Goal: Task Accomplishment & Management: Manage account settings

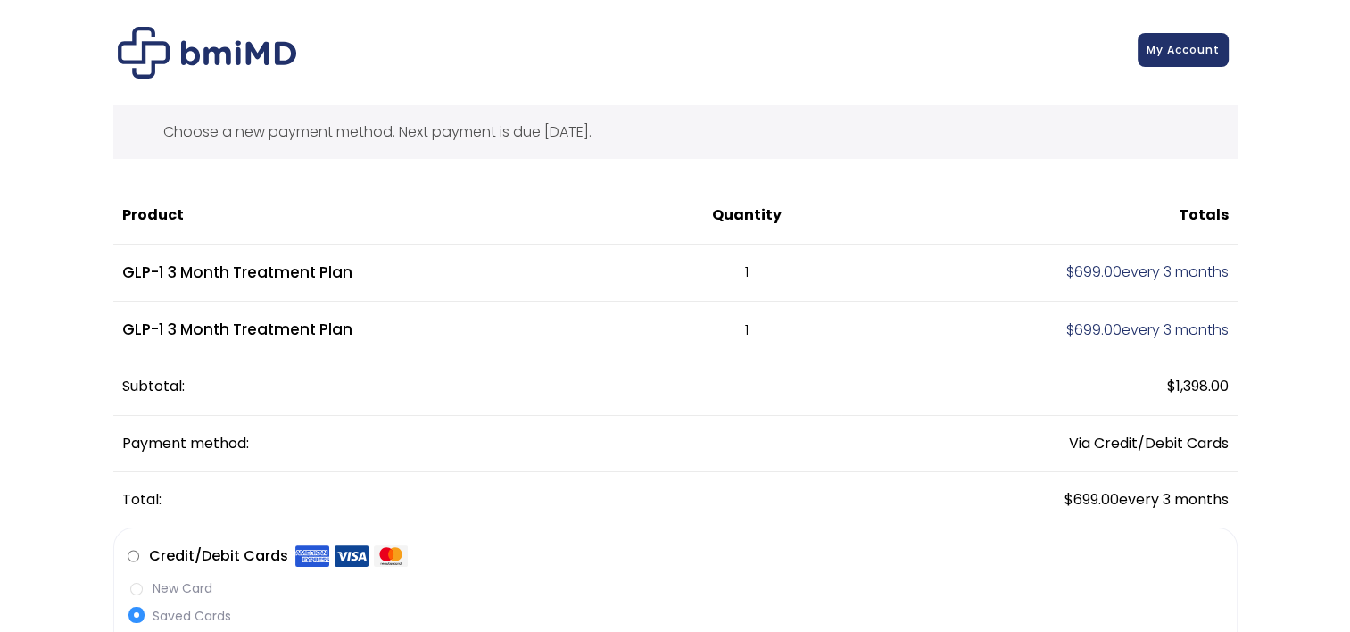
click at [1171, 51] on span "My Account" at bounding box center [1182, 49] width 73 height 15
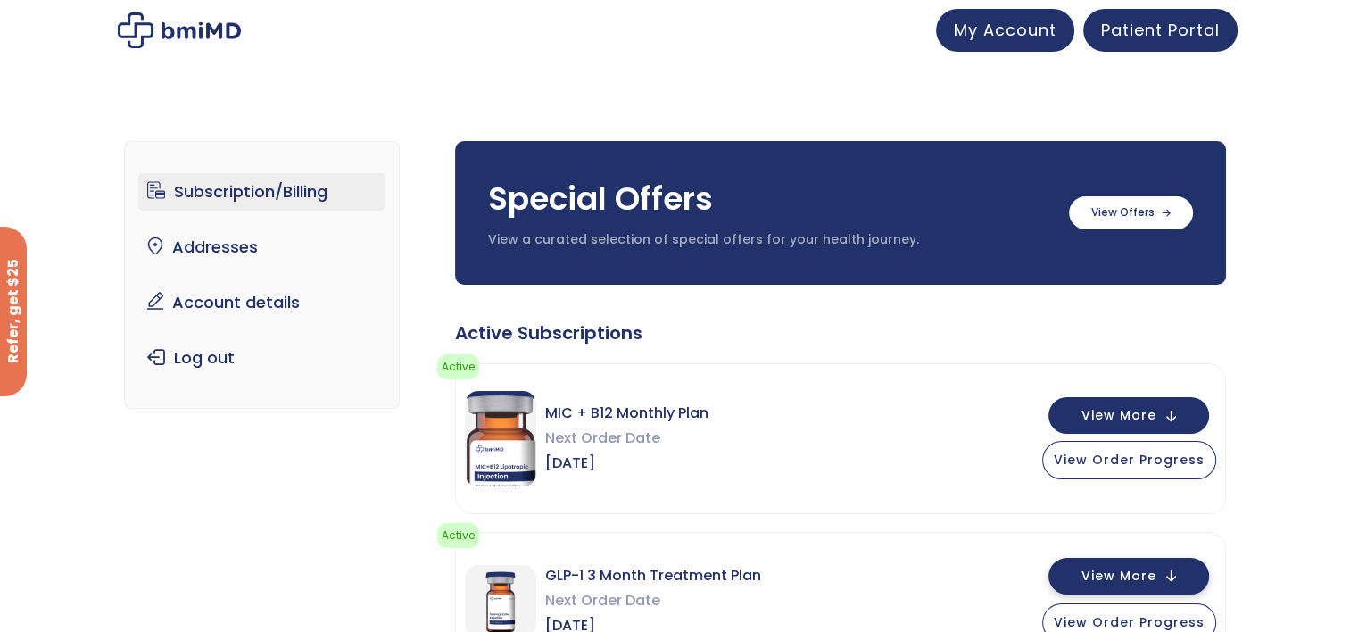
click at [1163, 570] on button "View More" at bounding box center [1128, 576] width 161 height 37
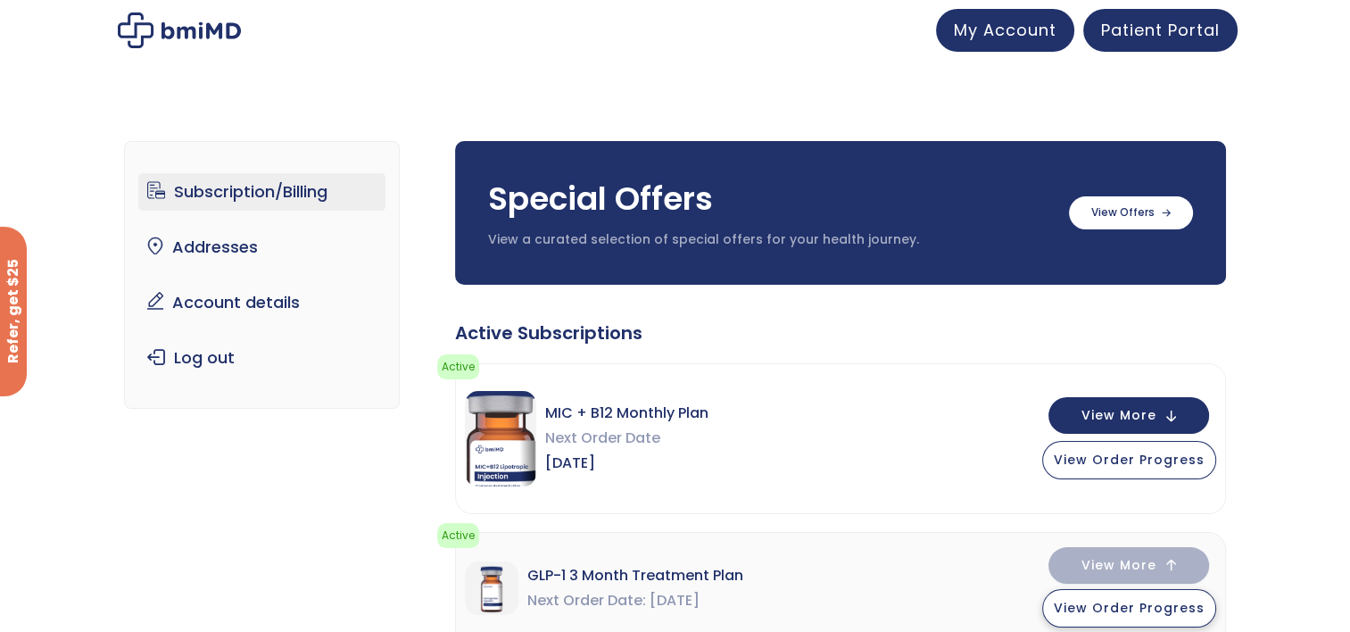
click at [1145, 616] on button "View Order Progress" at bounding box center [1129, 608] width 174 height 38
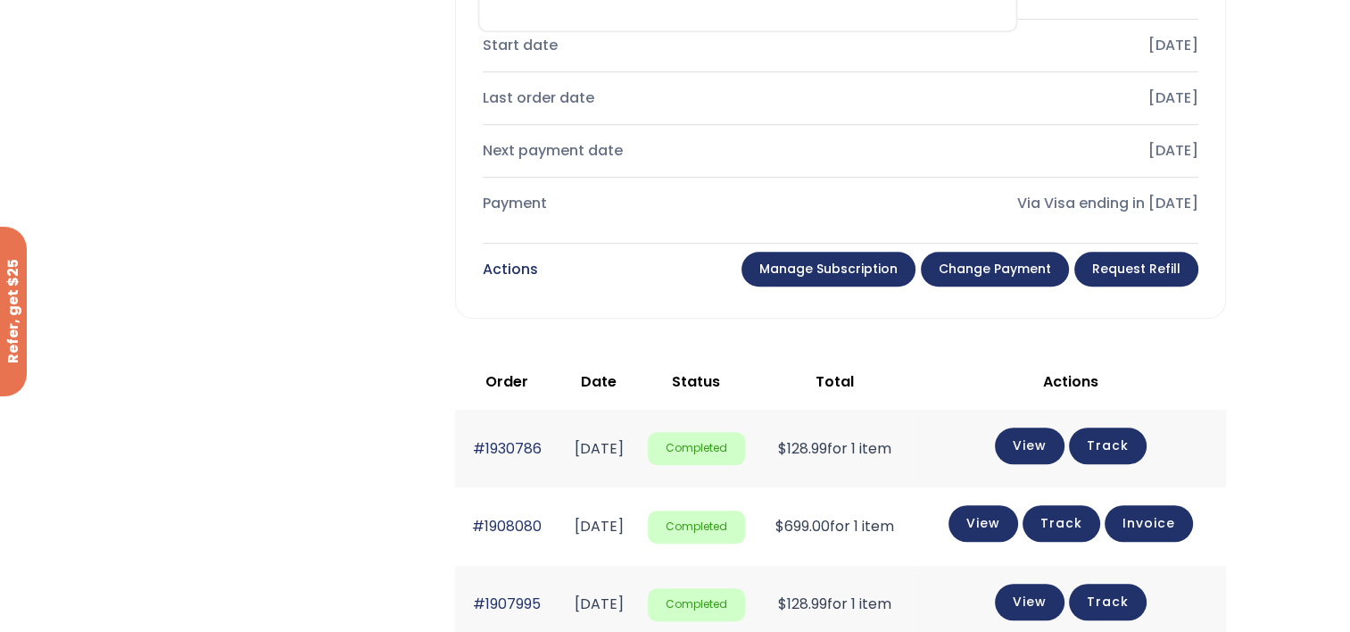
scroll to position [989, 0]
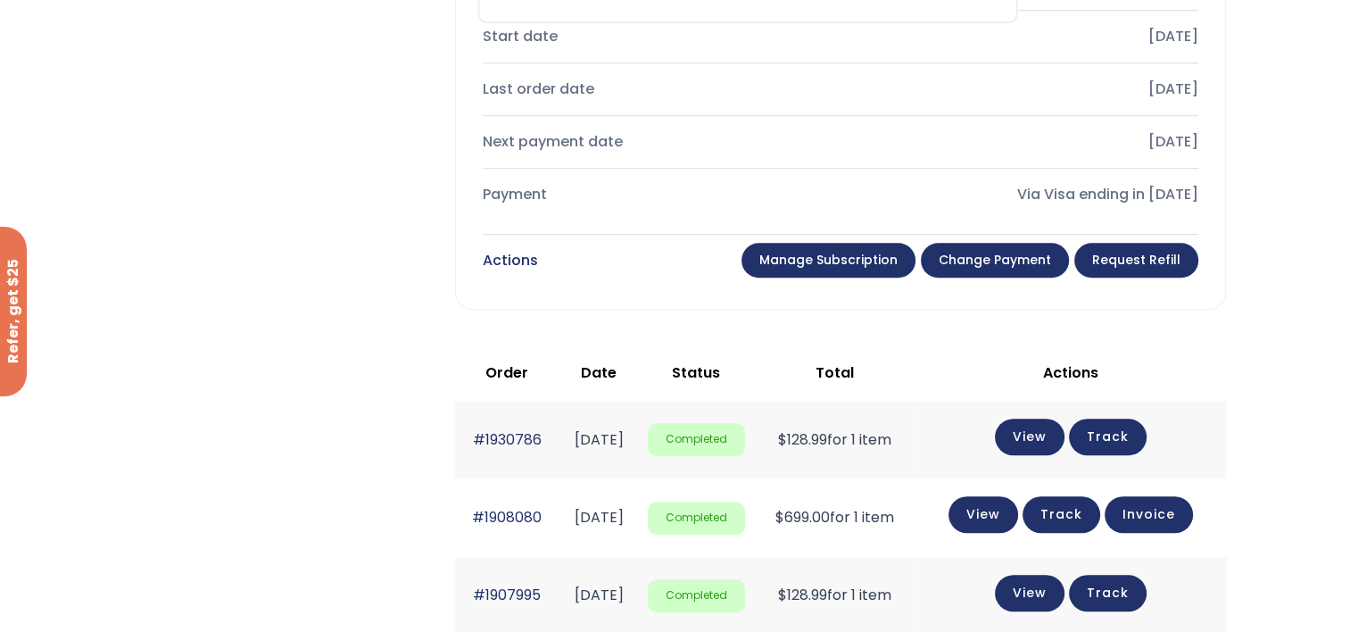
click at [858, 264] on link "Manage Subscription" at bounding box center [828, 261] width 174 height 36
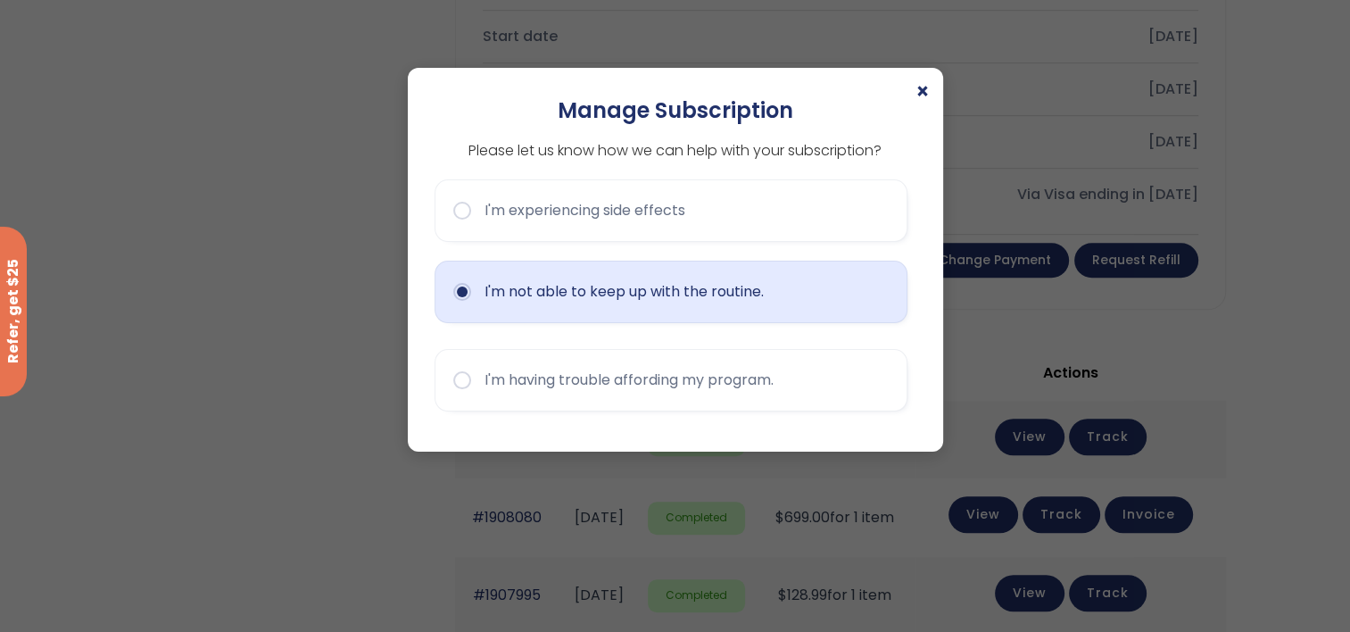
click at [689, 288] on button "I'm not able to keep up with the routine." at bounding box center [670, 291] width 473 height 62
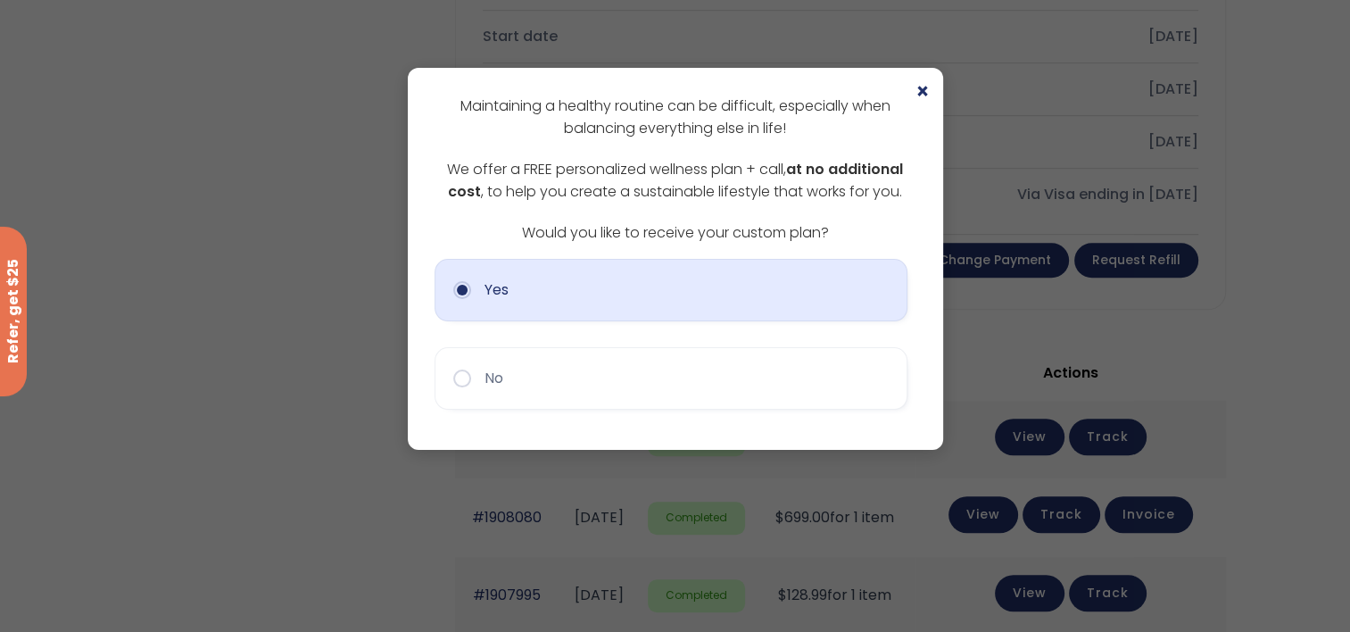
drag, startPoint x: 689, startPoint y: 288, endPoint x: 675, endPoint y: 289, distance: 13.4
click at [675, 289] on button "Yes" at bounding box center [670, 290] width 473 height 62
